Goal: Task Accomplishment & Management: Use online tool/utility

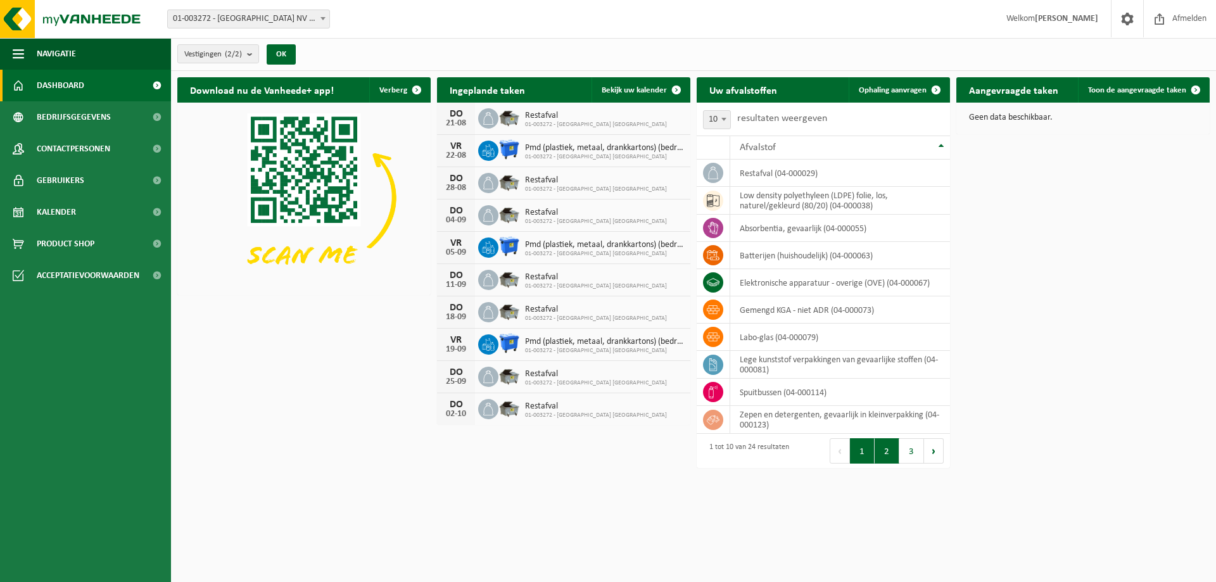
click at [885, 449] on button "2" at bounding box center [887, 450] width 25 height 25
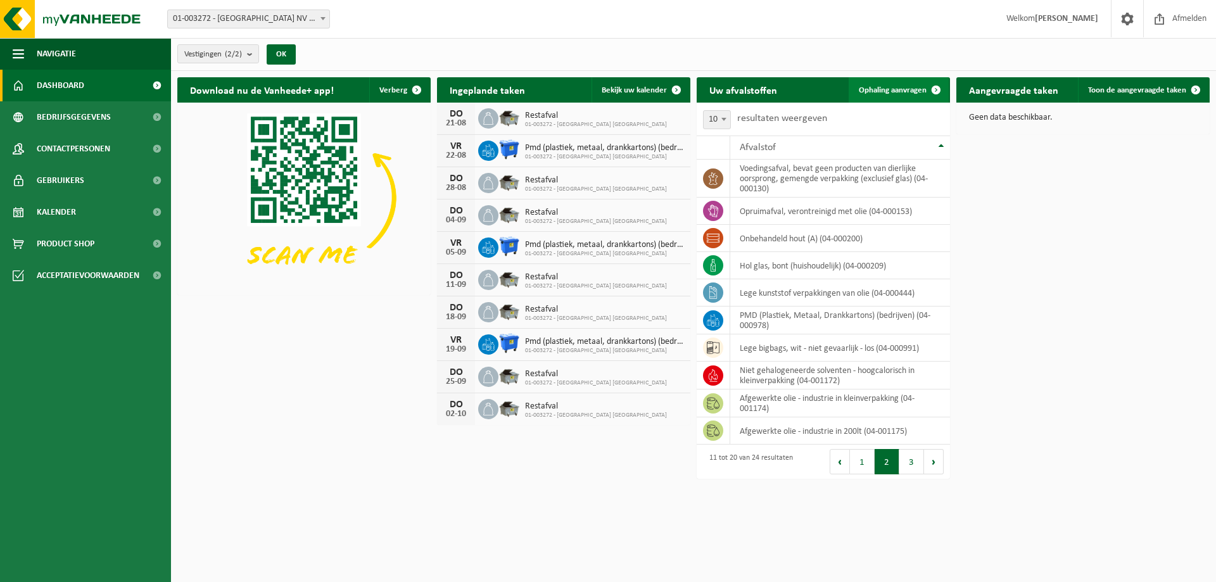
click at [882, 89] on span "Ophaling aanvragen" at bounding box center [893, 90] width 68 height 8
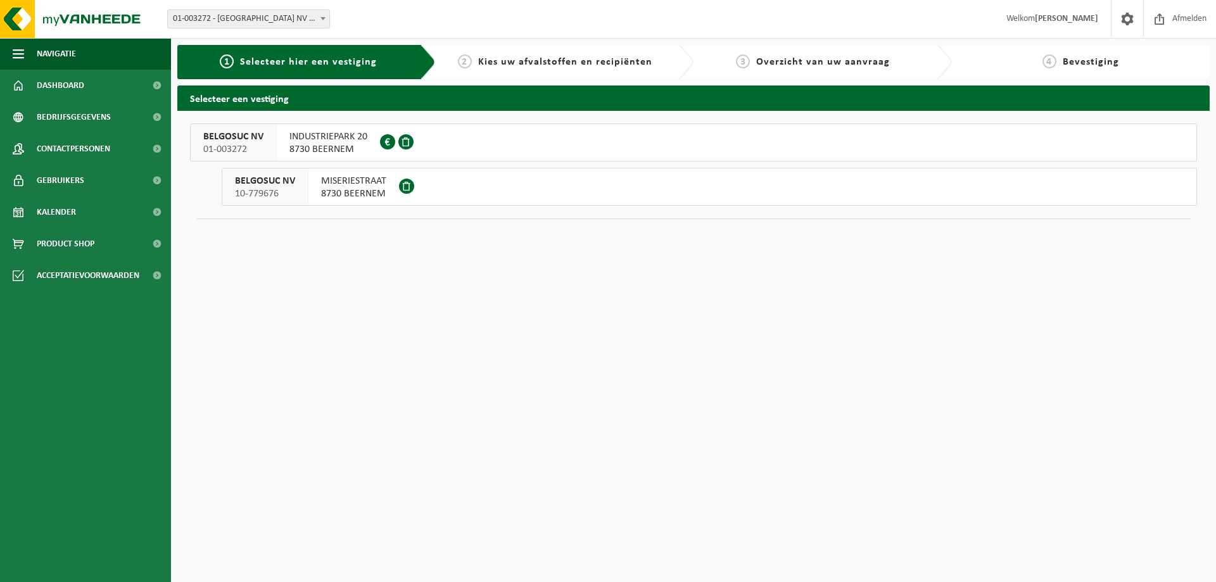
click at [353, 148] on span "8730 BEERNEM" at bounding box center [328, 149] width 78 height 13
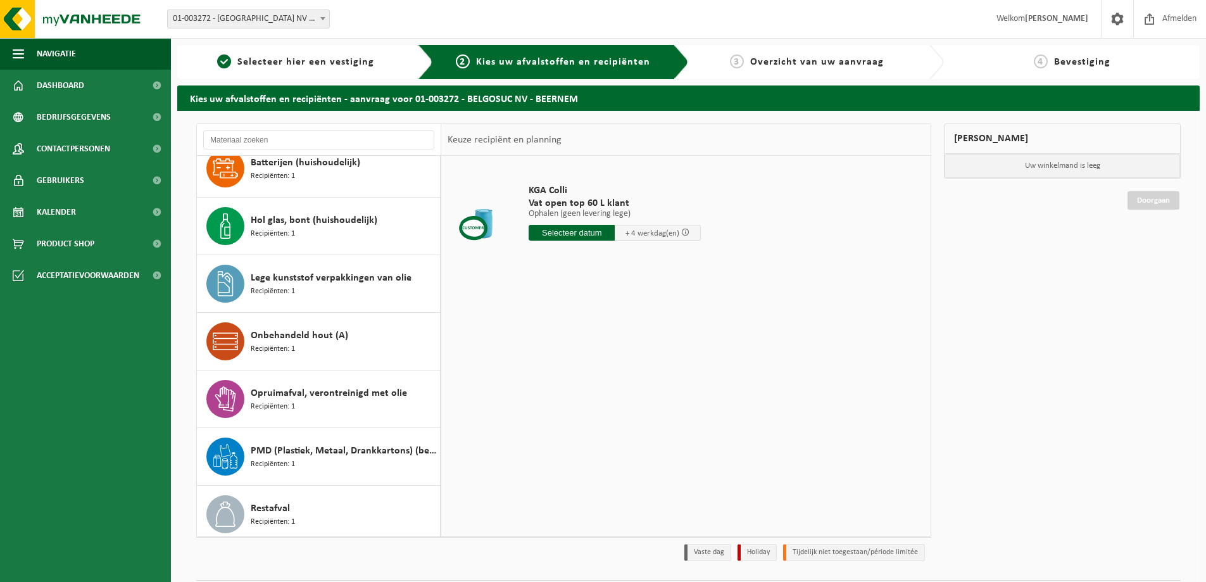
scroll to position [190, 0]
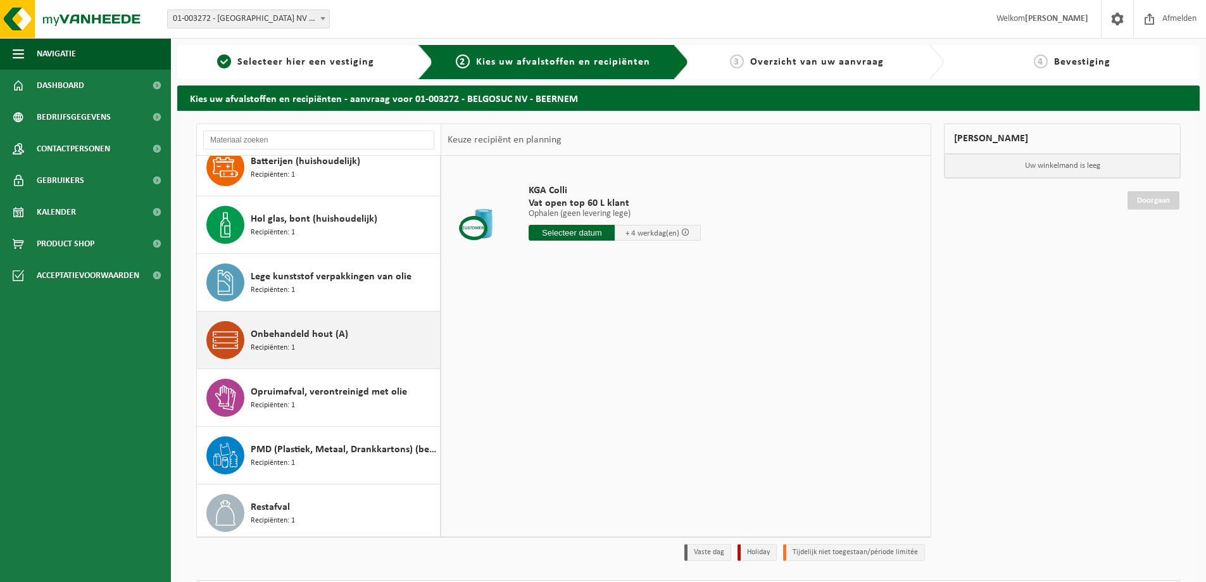
click at [315, 340] on span "Onbehandeld hout (A)" at bounding box center [300, 334] width 98 height 15
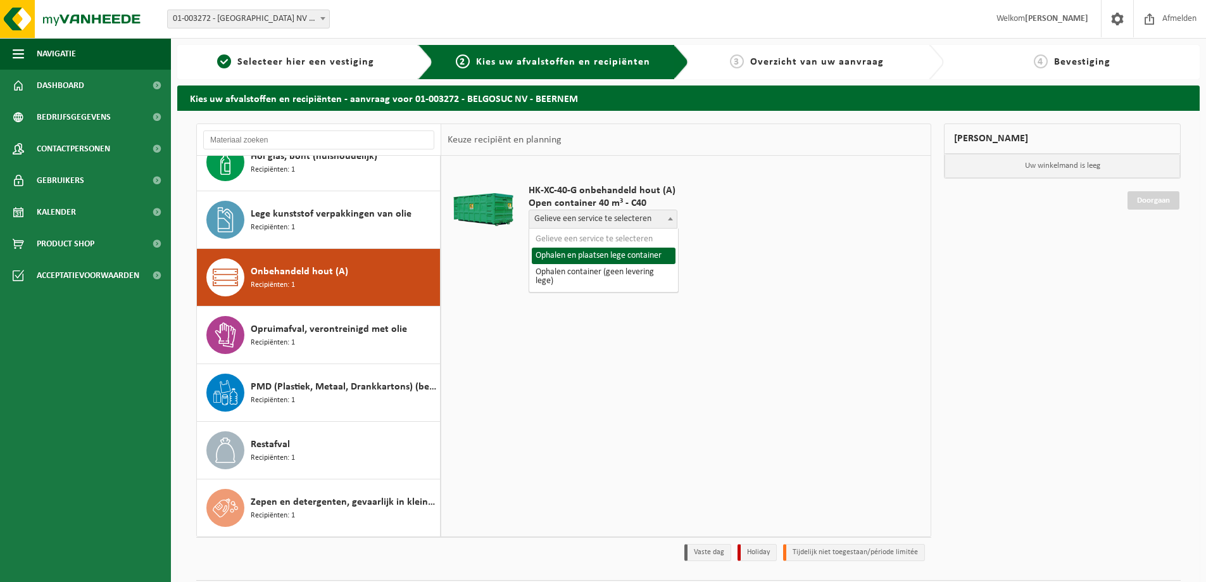
click at [646, 218] on span "Gelieve een service te selecteren" at bounding box center [603, 219] width 148 height 18
select select "P2PL-VEL-097961_HK-XC-40-GN-00_04-000200_72"
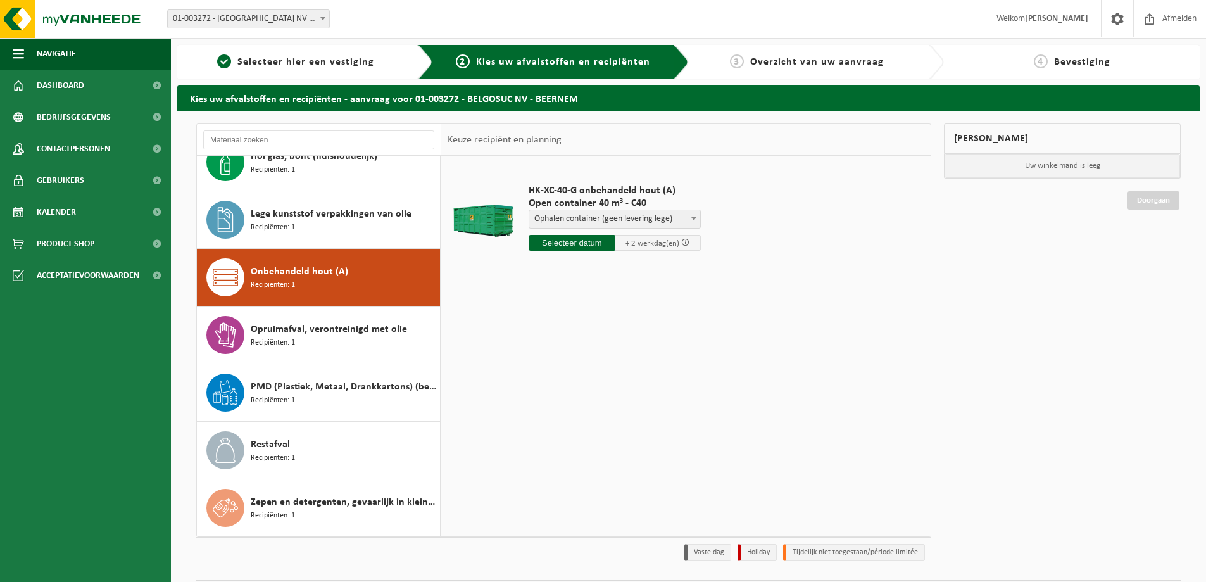
click at [551, 243] on input "text" at bounding box center [572, 243] width 86 height 16
click at [604, 375] on div "21" at bounding box center [608, 375] width 22 height 20
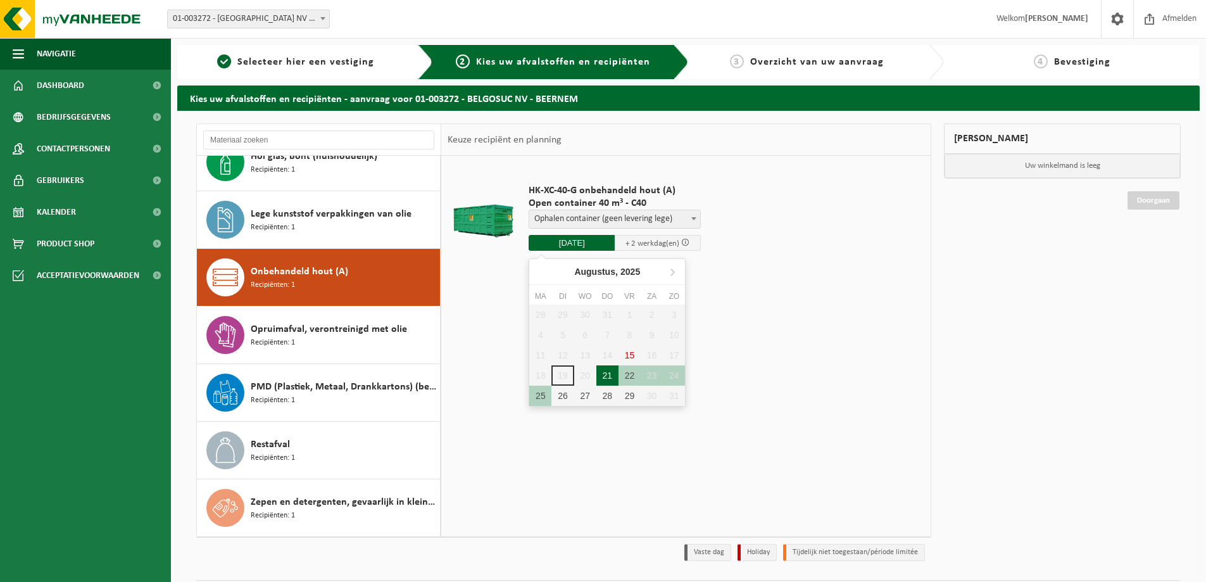
type input "Van 2025-08-21"
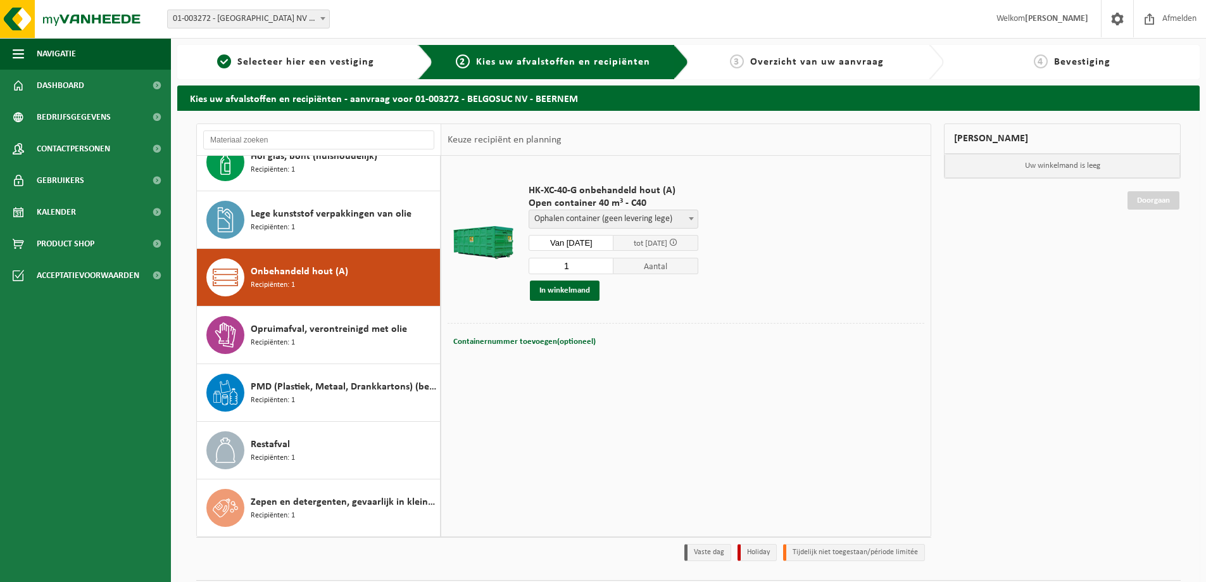
click at [816, 246] on td "HK-XC-40-G onbehandeld hout (A) Open container 40 m³ - C40 Gelieve een service …" at bounding box center [721, 242] width 405 height 161
click at [560, 293] on button "In winkelmand" at bounding box center [565, 291] width 70 height 20
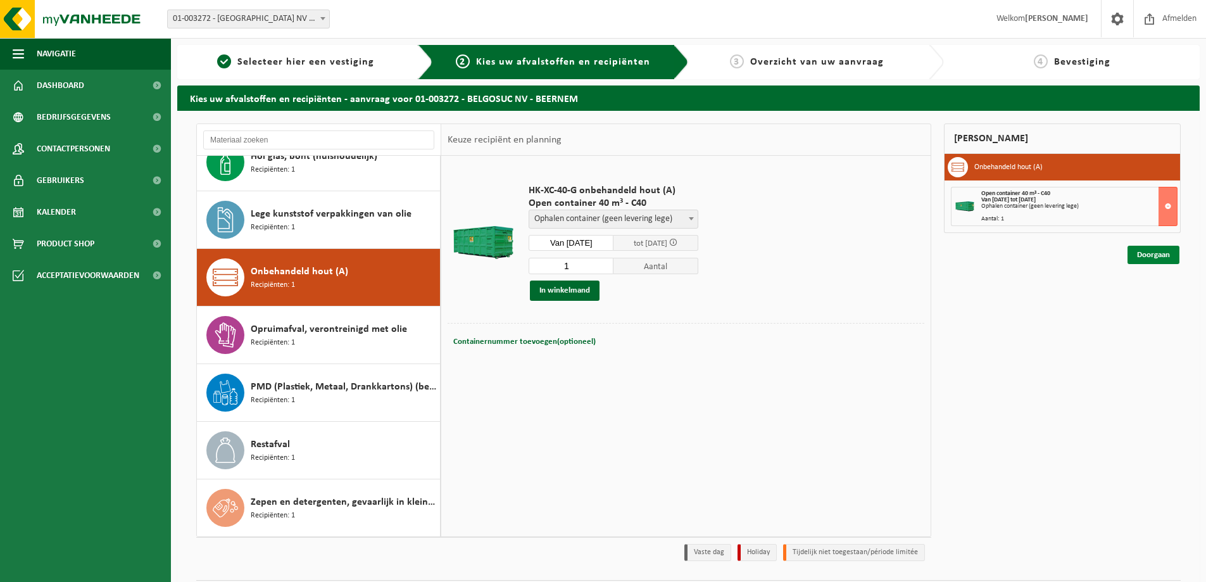
click at [1148, 253] on link "Doorgaan" at bounding box center [1154, 255] width 52 height 18
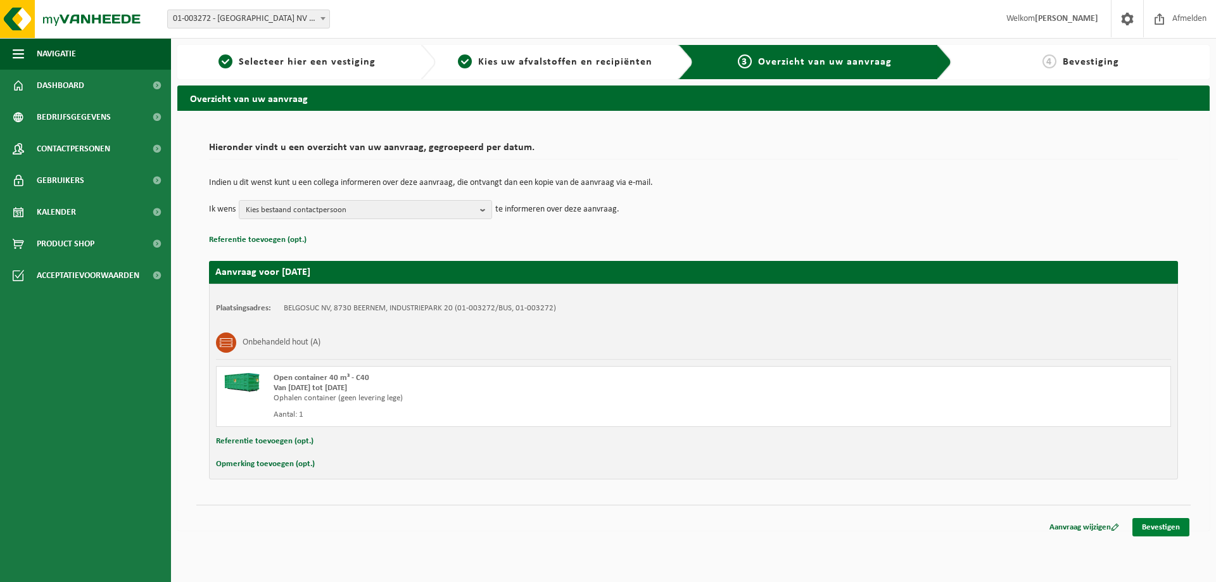
click at [1156, 526] on link "Bevestigen" at bounding box center [1160, 527] width 57 height 18
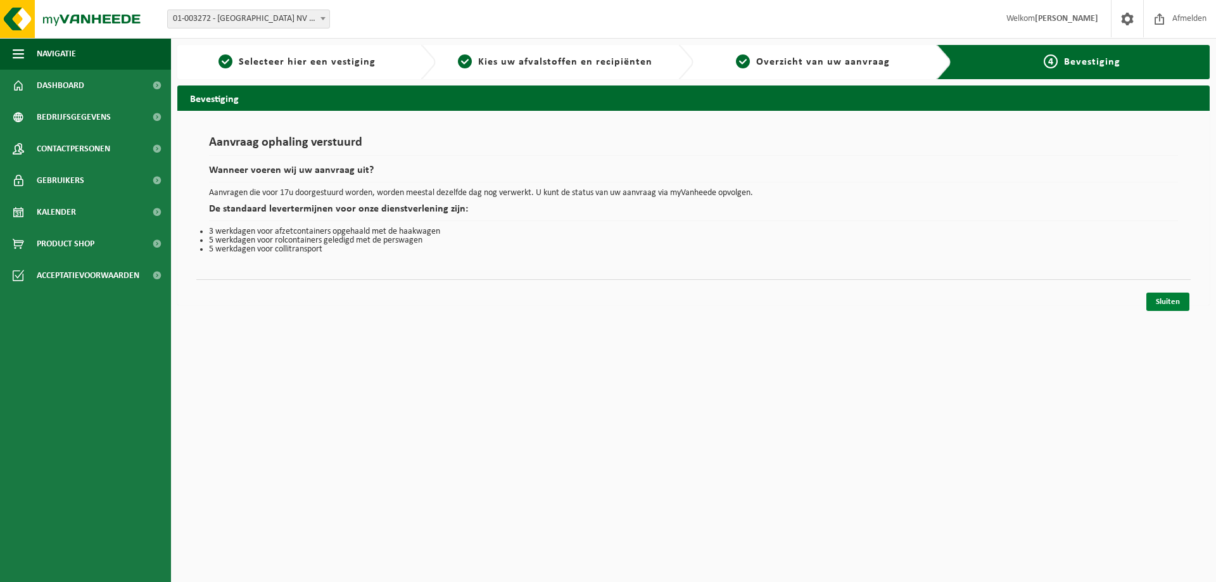
click at [1164, 305] on link "Sluiten" at bounding box center [1167, 302] width 43 height 18
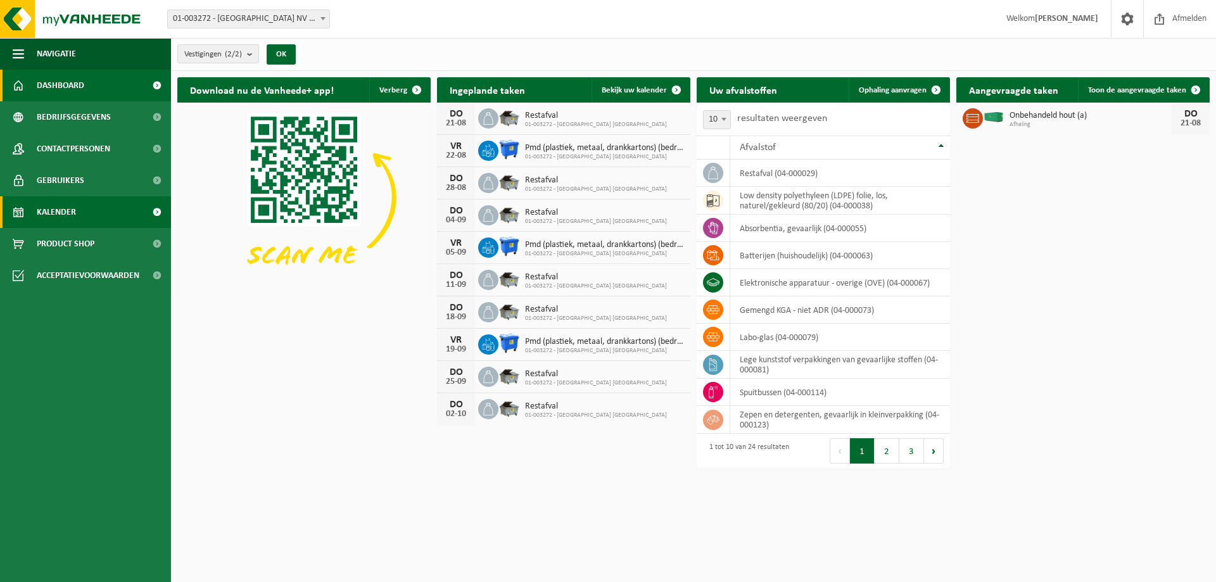
click at [89, 213] on link "Kalender" at bounding box center [85, 212] width 171 height 32
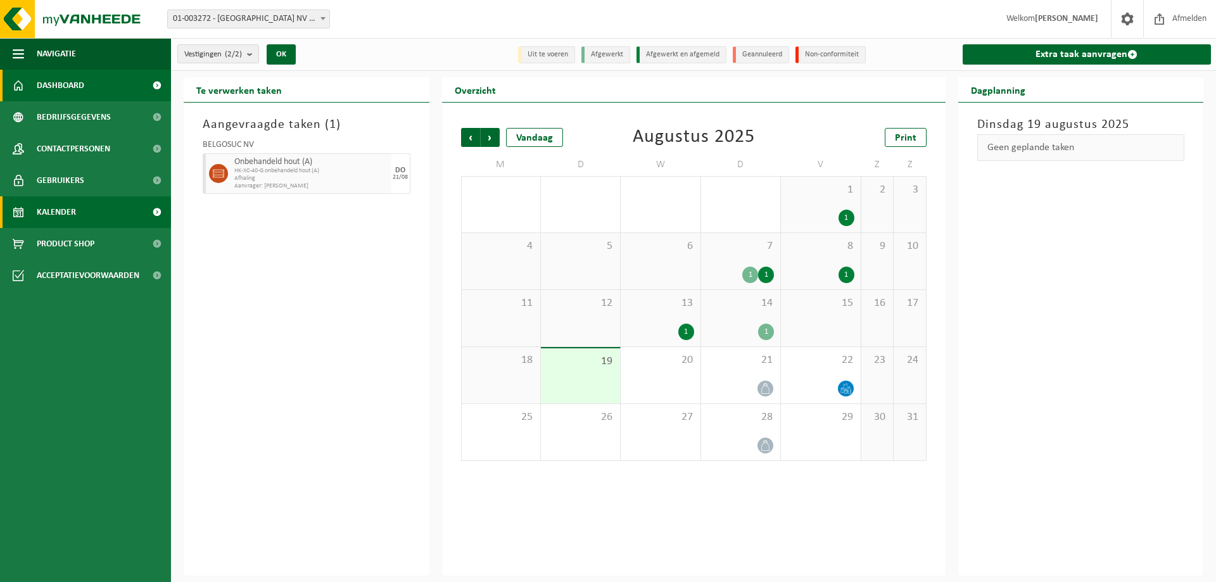
click at [79, 83] on span "Dashboard" at bounding box center [60, 86] width 47 height 32
